Goal: Use online tool/utility: Utilize a website feature to perform a specific function

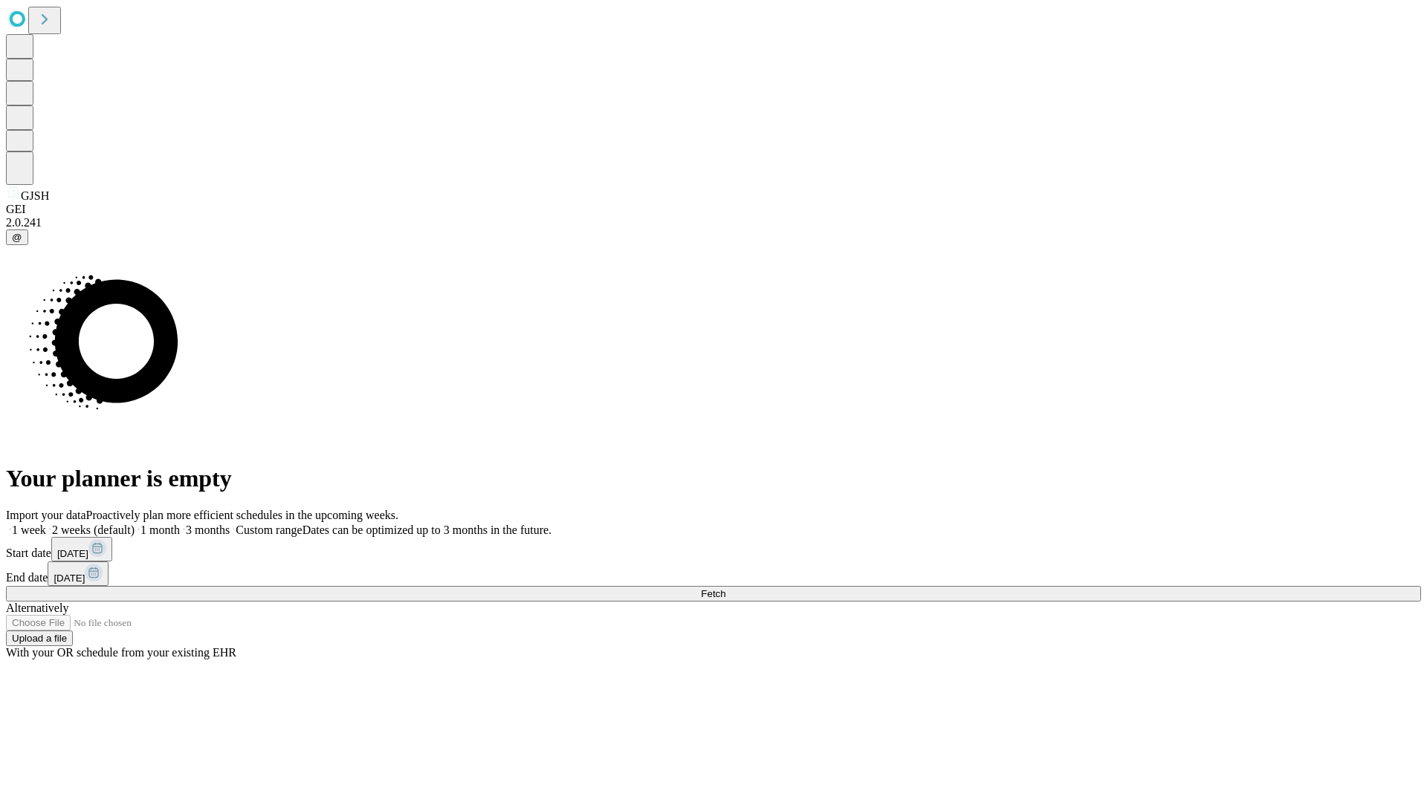
click at [725, 588] on span "Fetch" at bounding box center [713, 593] width 25 height 11
